Goal: Task Accomplishment & Management: Complete application form

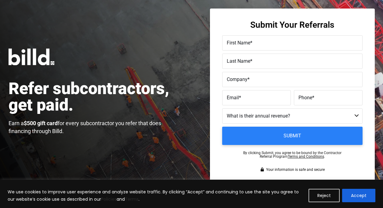
scroll to position [9, 0]
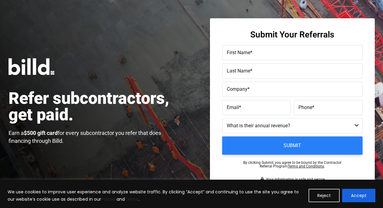
click at [258, 55] on label "First Name *" at bounding box center [292, 53] width 131 height 9
click at [258, 55] on input "First Name *" at bounding box center [292, 52] width 140 height 15
type input "Chris"
type input "Shearburn"
paste input "Southern Solar Systems, Inc."
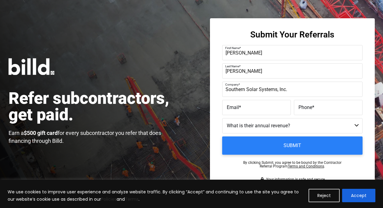
type input "Southern Solar Systems, Inc."
click at [265, 106] on label "Email *" at bounding box center [257, 107] width 60 height 9
click at [265, 106] on input "Email *" at bounding box center [256, 107] width 69 height 15
paste input "chrisshearburn@southernsolarsyste"
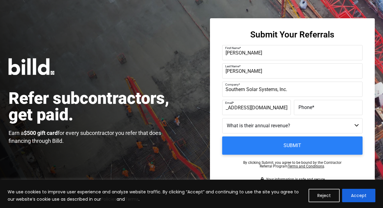
type input "chrisshearburn@southernsolarsystems.com"
paste input "(125) 667-9702"
type input "(125) 667-9702"
click at [279, 126] on select "Less than $1M $1M - $2M $2M - $4M $4M - $8M $8M - $25M $25M - $40M $40M +" at bounding box center [292, 125] width 140 height 15
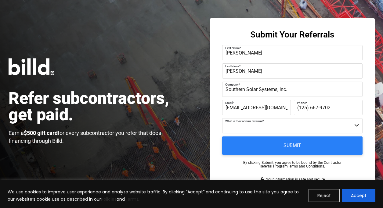
select select "$4M - $8M"
click at [222, 118] on select "Less than $1M $1M - $2M $2M - $4M $4M - $8M $8M - $25M $25M - $40M $40M +" at bounding box center [292, 125] width 140 height 15
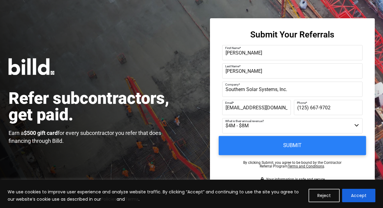
click at [269, 144] on input "Submit" at bounding box center [292, 145] width 147 height 19
